Goal: Information Seeking & Learning: Learn about a topic

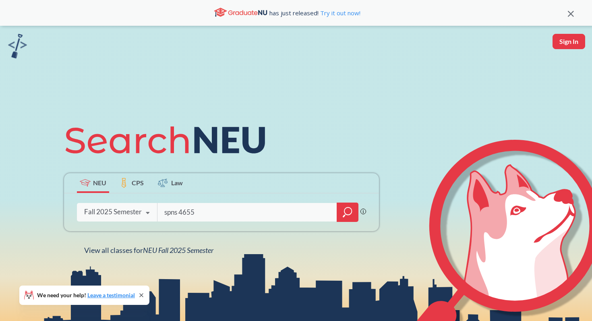
type input "spns 4655"
click at [355, 206] on div at bounding box center [347, 211] width 22 height 19
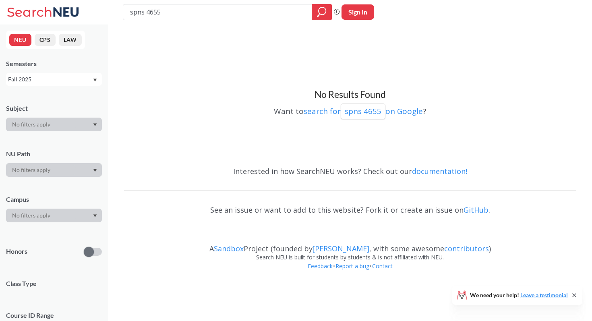
click at [67, 83] on div "Fall 2025" at bounding box center [50, 79] width 84 height 9
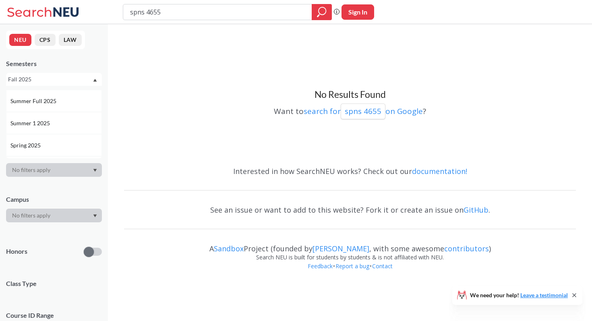
scroll to position [39, 0]
click at [61, 125] on div "Summer 1 2025" at bounding box center [55, 124] width 91 height 9
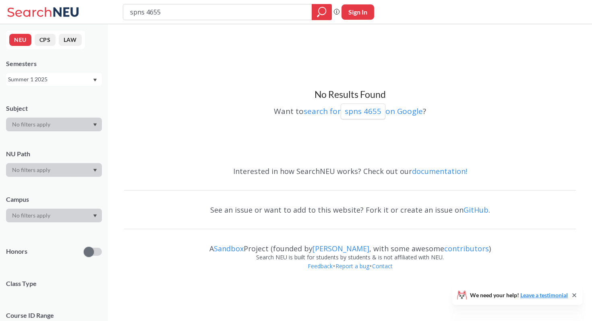
click at [63, 76] on div "Summer 1 2025" at bounding box center [50, 79] width 84 height 9
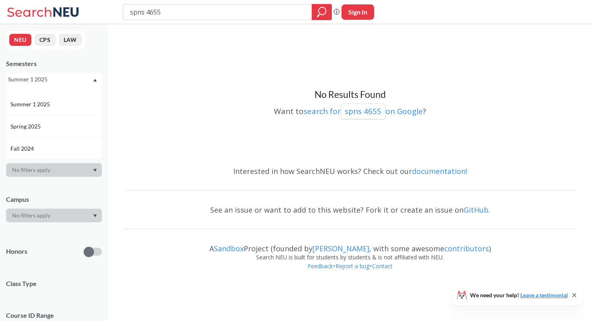
scroll to position [62, 0]
click at [64, 123] on div "Spring 2025" at bounding box center [55, 123] width 91 height 9
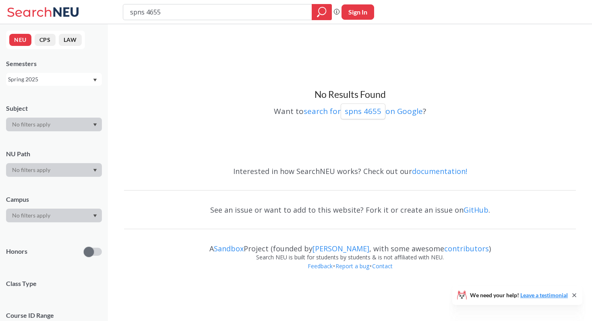
drag, startPoint x: 147, startPoint y: 13, endPoint x: 119, endPoint y: 13, distance: 27.8
click at [119, 13] on div "spns 4655 Phrase search guarantees the exact search appears in the results. Ex.…" at bounding box center [296, 12] width 592 height 24
type input "spanish 4655"
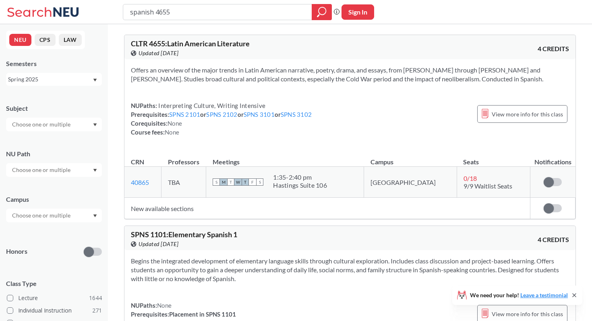
click at [72, 83] on div "Spring 2025" at bounding box center [50, 79] width 84 height 9
click at [76, 99] on div "Fall 2025" at bounding box center [55, 97] width 91 height 9
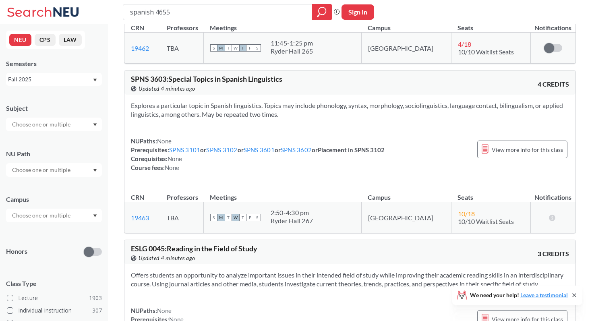
scroll to position [1716, 0]
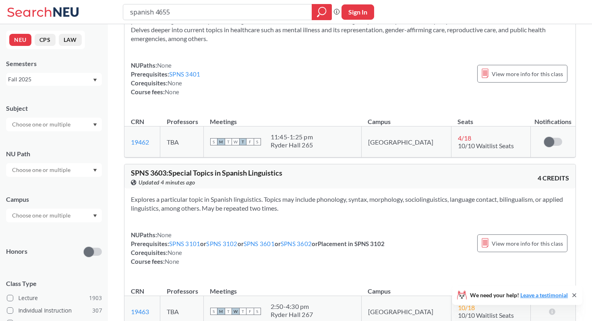
click at [66, 73] on div "Fall 2025" at bounding box center [54, 79] width 96 height 13
click at [66, 129] on div "Summer 1 2025" at bounding box center [55, 129] width 91 height 9
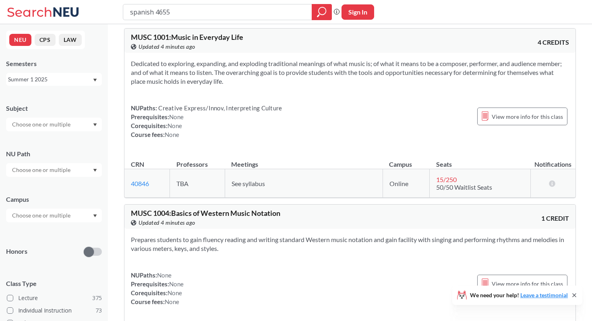
scroll to position [382, 0]
click at [82, 81] on div "Summer 1 2025" at bounding box center [50, 79] width 84 height 9
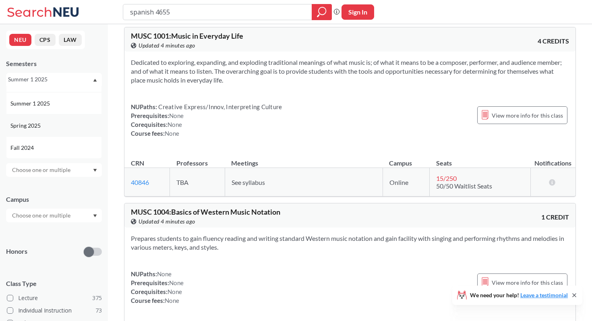
scroll to position [60, 0]
click at [76, 122] on div "Spring 2025" at bounding box center [55, 126] width 91 height 9
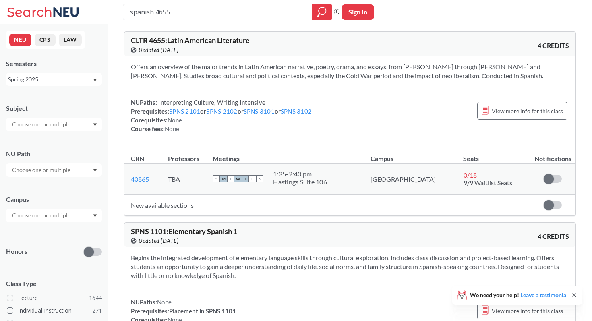
scroll to position [6, 0]
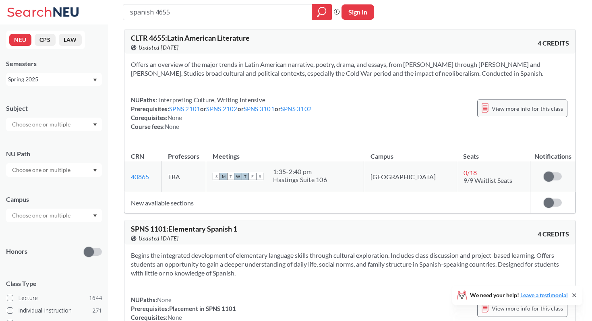
click at [511, 101] on div "View more info for this class" at bounding box center [522, 108] width 90 height 18
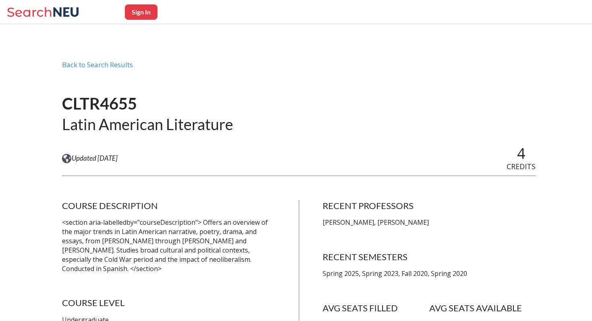
scroll to position [15, 0]
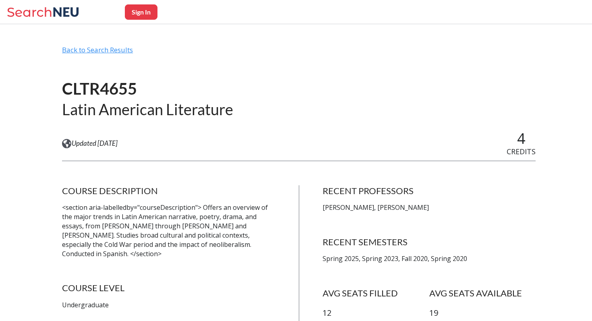
click at [95, 46] on div "Back to Search Results" at bounding box center [298, 52] width 473 height 15
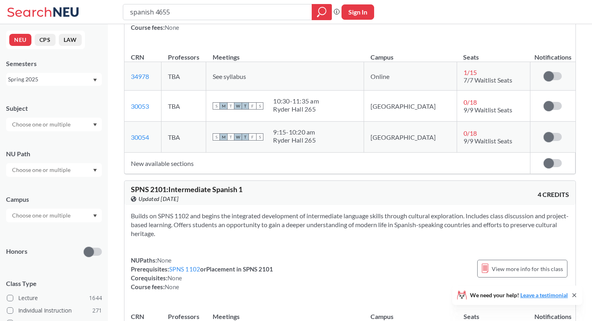
scroll to position [615, 0]
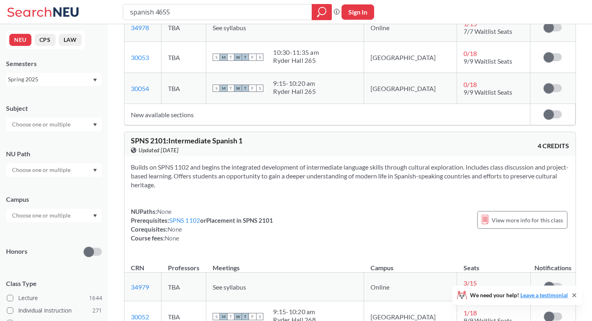
click at [79, 85] on div "Spring 2025" at bounding box center [54, 79] width 96 height 13
click at [73, 96] on div "Fall 2025" at bounding box center [55, 97] width 91 height 9
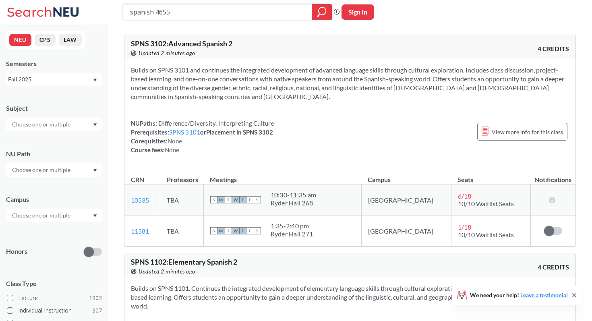
drag, startPoint x: 183, startPoint y: 14, endPoint x: 156, endPoint y: 14, distance: 27.0
click at [156, 14] on input "spanish 4655" at bounding box center [217, 12] width 177 height 14
type input "spanish"
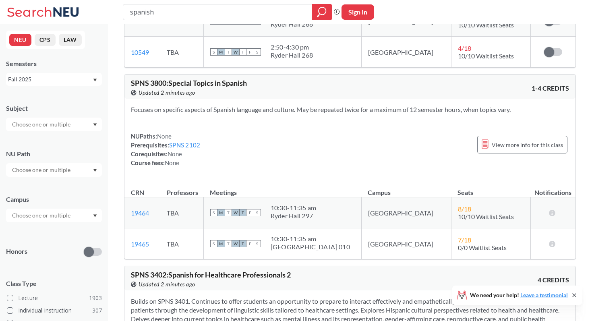
scroll to position [1425, 0]
